Goal: Transaction & Acquisition: Book appointment/travel/reservation

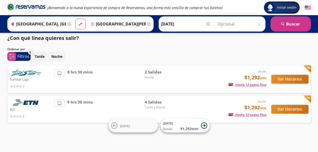
scroll to position [3, 0]
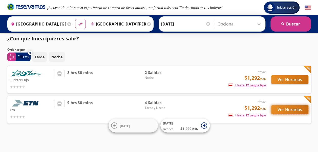
click at [289, 108] on button "Ver Horarios" at bounding box center [290, 110] width 37 height 9
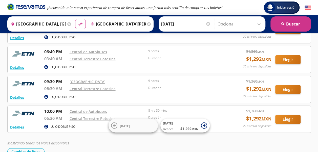
scroll to position [72, 0]
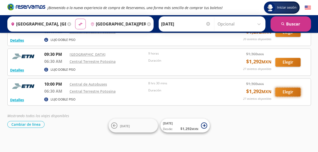
click at [287, 91] on button "Elegir" at bounding box center [288, 92] width 25 height 9
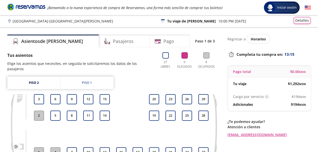
click at [304, 20] on button "Detalles" at bounding box center [302, 20] width 17 height 7
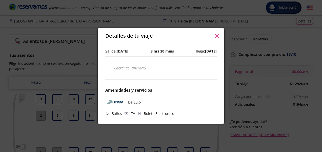
click at [212, 37] on div "Detalles de tu viaje" at bounding box center [161, 35] width 127 height 15
click at [216, 34] on icon "button" at bounding box center [217, 36] width 4 height 4
